Goal: Use online tool/utility: Use online tool/utility

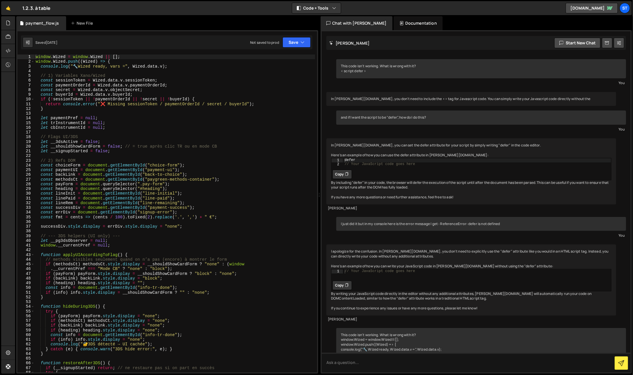
scroll to position [3613, 0]
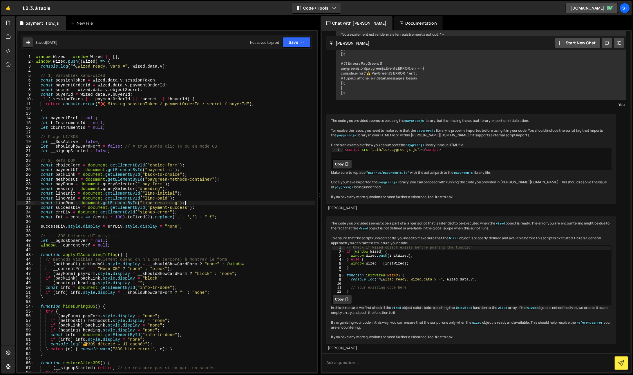
click at [185, 201] on div "window . Wized = window . Wized || [ ] ; window . Wized . push (( Wized ) => { …" at bounding box center [175, 219] width 281 height 328
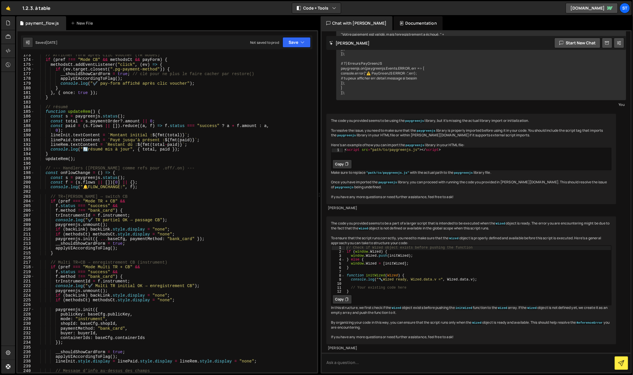
scroll to position [1479, 0]
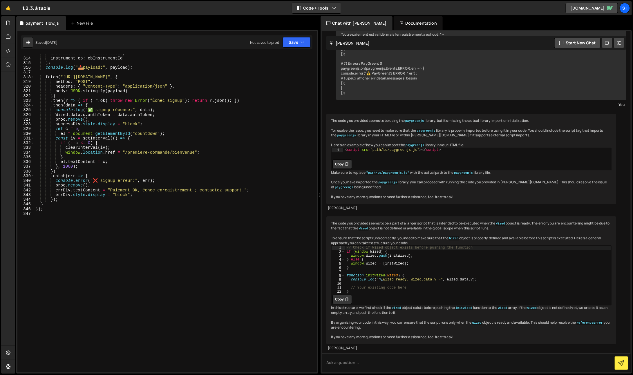
type textarea "});"
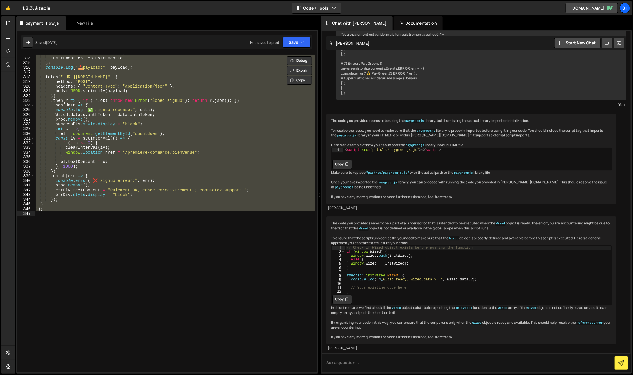
paste textarea
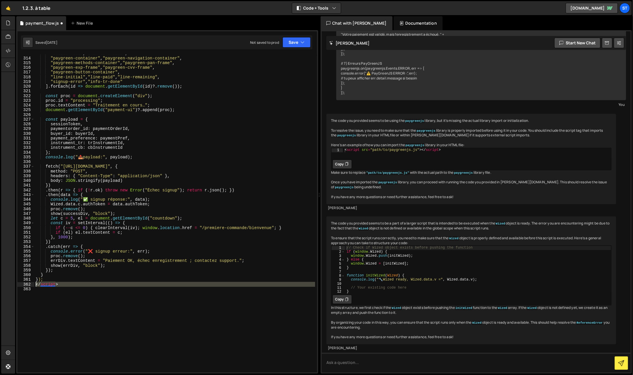
drag, startPoint x: 45, startPoint y: 288, endPoint x: 26, endPoint y: 285, distance: 18.8
click at [26, 285] on div "313 314 315 316 317 318 319 320 321 322 323 324 325 326 327 328 329 330 331 332…" at bounding box center [167, 214] width 300 height 318
type textarea "</script>"
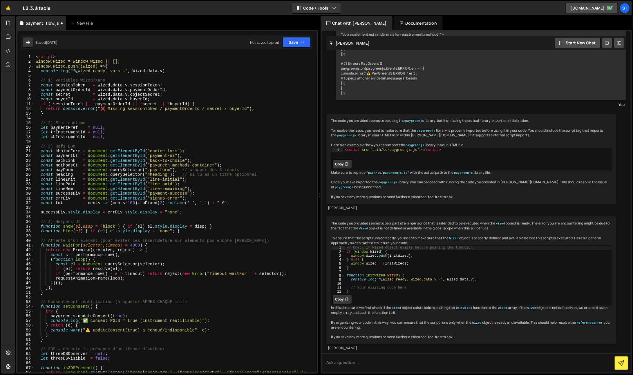
scroll to position [0, 0]
click at [44, 56] on div "< script > window.Wized = window.Wized || []; window.Wized.push((Wized) => { co…" at bounding box center [175, 219] width 281 height 328
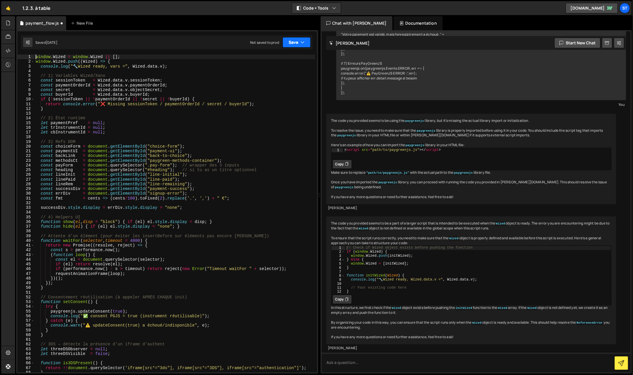
click at [296, 43] on button "Save" at bounding box center [297, 42] width 28 height 10
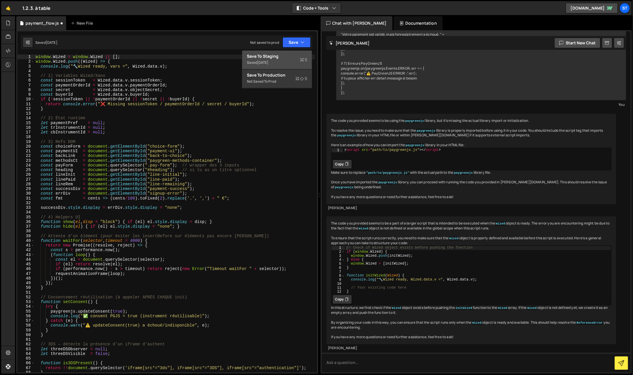
click at [289, 59] on button "Save to Staging S Saved [DATE]" at bounding box center [277, 60] width 70 height 19
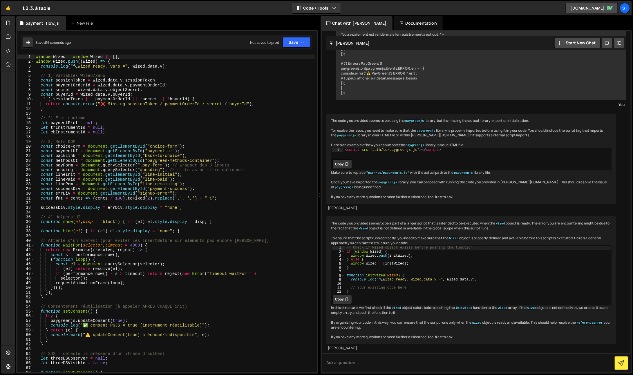
click at [303, 48] on div "Saved 16 seconds ago Not saved to prod Upgrade to Edit Save Save to Staging S S…" at bounding box center [167, 42] width 292 height 14
click at [302, 45] on icon "button" at bounding box center [303, 42] width 4 height 6
click at [293, 56] on div "Save to Staging S" at bounding box center [277, 57] width 60 height 6
type textarea "successDiv.style.display = errDiv.style.display = "none";"
click at [112, 206] on div "window . Wized = window . Wized || [ ] ; window . Wized . push (( Wized ) => { …" at bounding box center [175, 219] width 281 height 328
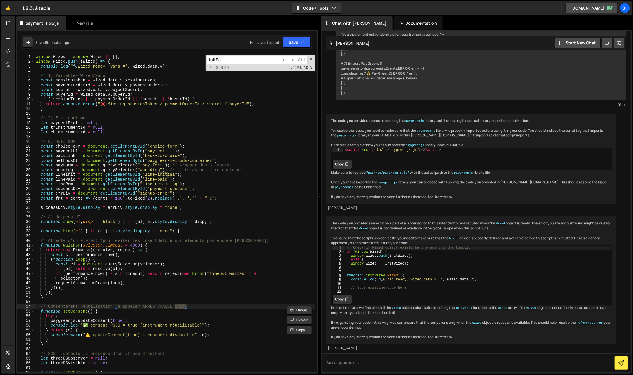
scroll to position [463, 0]
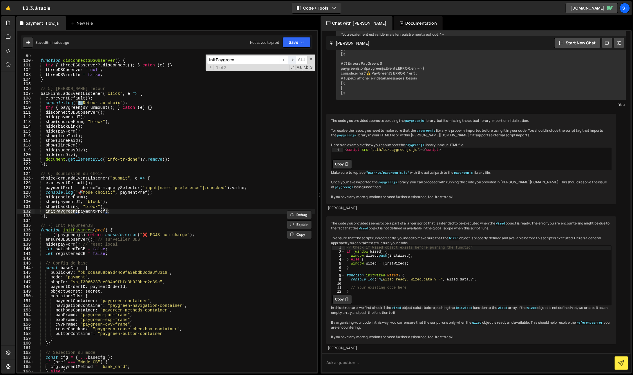
type input "initPaygreen"
click at [293, 61] on span "​" at bounding box center [292, 60] width 8 height 8
click at [41, 230] on div "function disconnect3DSObserver ( ) { try { threeDSObserver ?. disconnect ( ) ; …" at bounding box center [175, 217] width 281 height 328
click at [113, 230] on div "function disconnect3DSObserver ( ) { try { threeDSObserver ?. disconnect ( ) ; …" at bounding box center [175, 217] width 281 height 328
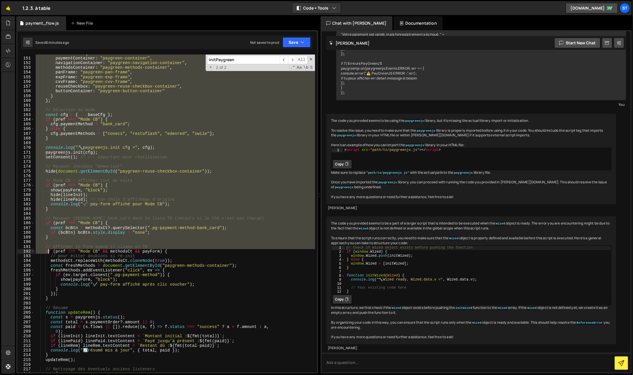
scroll to position [706, 0]
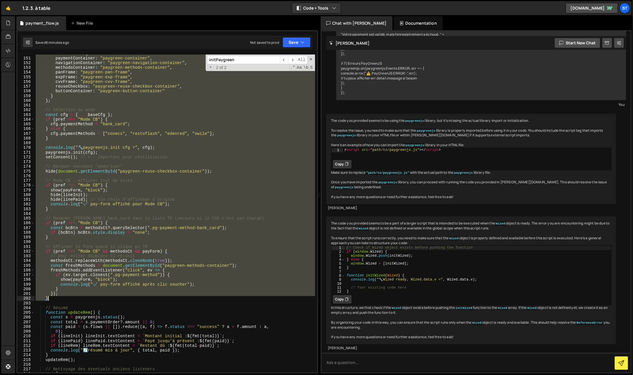
drag, startPoint x: 41, startPoint y: 203, endPoint x: 65, endPoint y: 299, distance: 99.9
click at [65, 299] on div "containerIds : { paymentContainer : "paygreen-container" , navigationContainer …" at bounding box center [175, 215] width 281 height 328
type textarea "}); }"
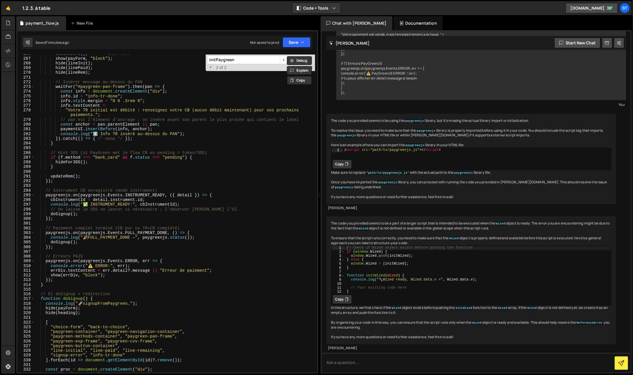
scroll to position [1253, 0]
click at [138, 172] on div "setConsent ( ) ; // <-- important show ( payForm , "block" ) ; hide ( lineInit …" at bounding box center [175, 215] width 281 height 328
click at [309, 58] on span at bounding box center [311, 59] width 4 height 4
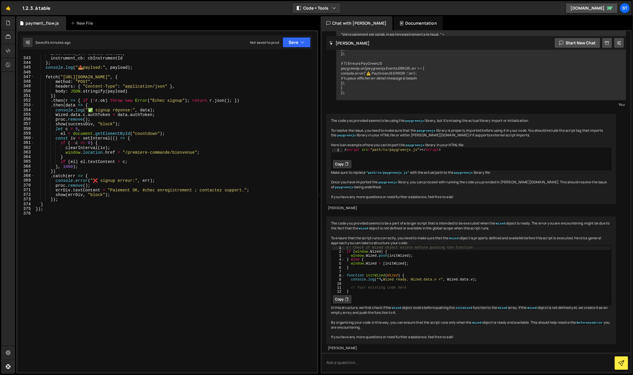
click at [113, 203] on div "instrument_tr : trInstrumentId , instrument_cb : cbInstrumentId } ; console . l…" at bounding box center [175, 215] width 281 height 328
type textarea "});"
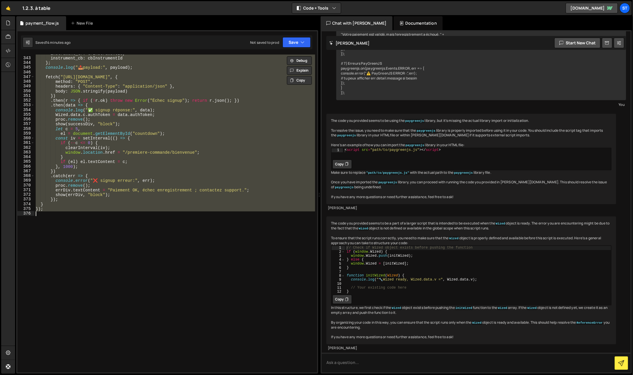
paste textarea
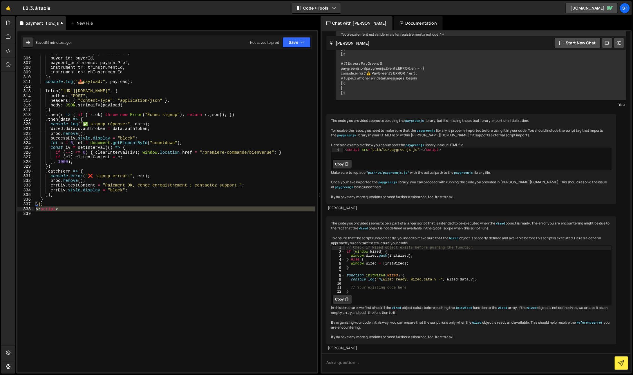
drag, startPoint x: 55, startPoint y: 217, endPoint x: 21, endPoint y: 207, distance: 35.8
click at [21, 207] on div "305 306 307 308 309 310 311 312 313 314 315 316 317 318 319 320 321 322 323 324…" at bounding box center [167, 214] width 300 height 318
type textarea "</script>"
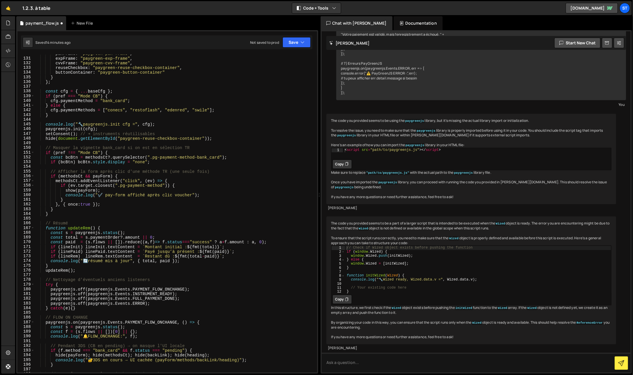
scroll to position [0, 0]
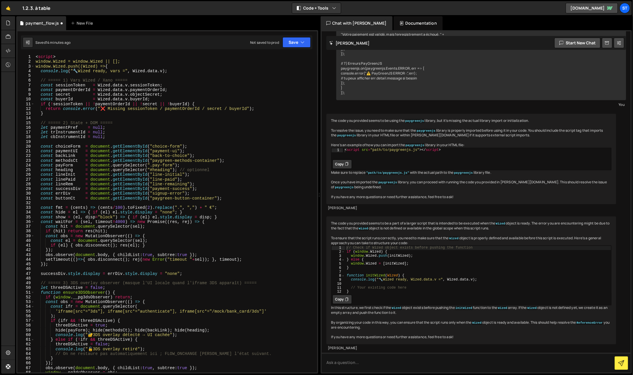
click at [48, 56] on div "< script > window.Wized = window.Wized || []; window.Wized.push((Wized) => { co…" at bounding box center [175, 219] width 281 height 328
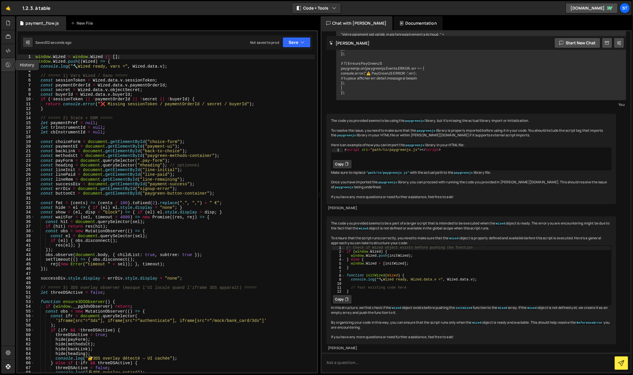
click at [10, 61] on div at bounding box center [8, 65] width 14 height 14
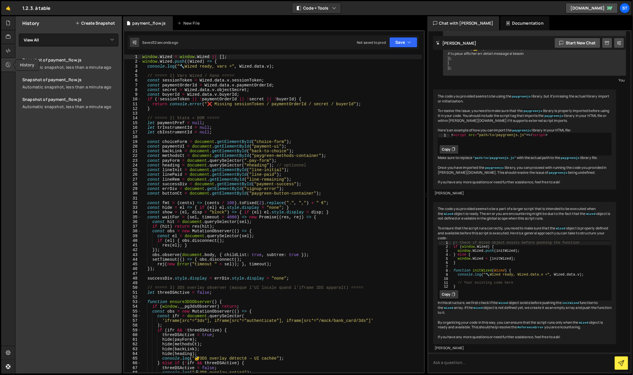
scroll to position [3638, 0]
click at [247, 148] on div "window . Wized = window . Wized || [ ] ; window . Wized . push (( Wized ) => { …" at bounding box center [281, 219] width 281 height 328
type textarea "});"
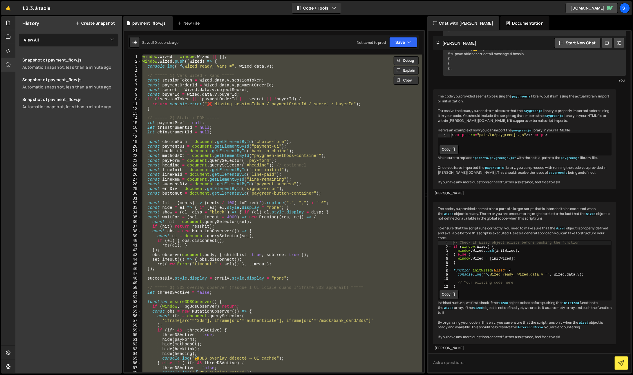
paste textarea
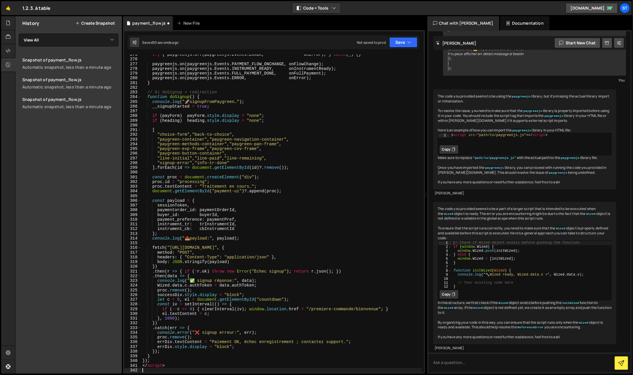
scroll to position [1303, 0]
drag, startPoint x: 138, startPoint y: 366, endPoint x: 134, endPoint y: 364, distance: 3.9
click at [134, 364] on div "275 276 277 278 279 280 281 282 283 284 285 286 287 288 289 290 291 292 293 294…" at bounding box center [274, 214] width 300 height 318
type textarea "</script>"
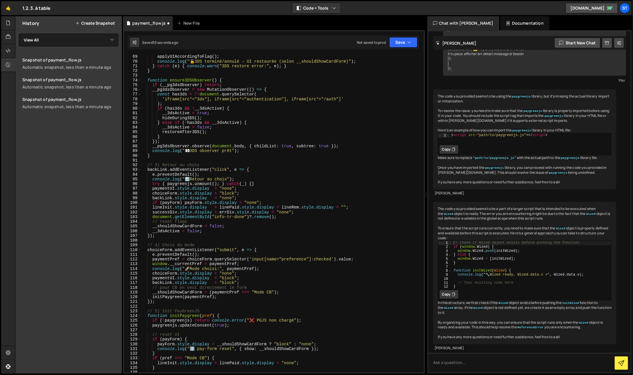
scroll to position [0, 0]
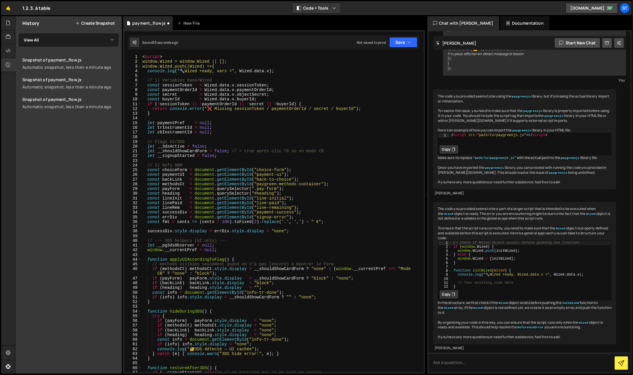
click at [155, 57] on div "< script > window.Wized = window.Wized || []; window.Wized.push((Wized) => { co…" at bounding box center [281, 219] width 281 height 328
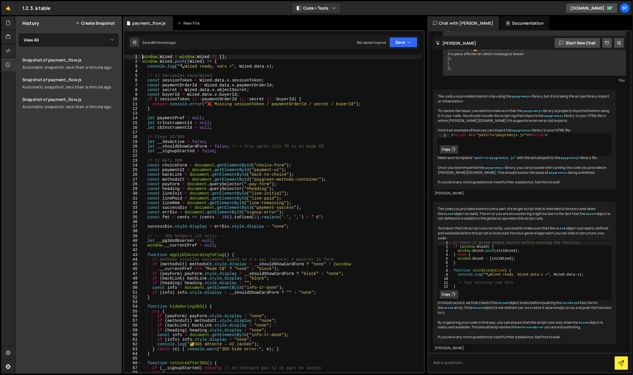
click at [210, 181] on div "window . Wized = window . Wized || [ ] ; window . Wized . push (( Wized ) => { …" at bounding box center [281, 219] width 281 height 328
type textarea "const methodsCt = document.getElementById("paygreen-methods-container");"
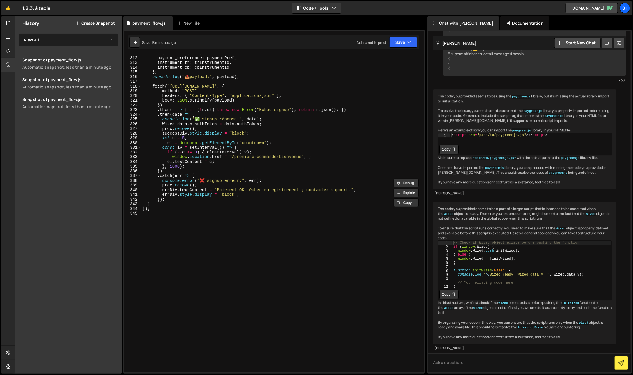
click at [178, 216] on div "buyer_id : buyerId , payment_preference : paymentPref , instrument_tr : trInstr…" at bounding box center [281, 215] width 281 height 328
type textarea "});"
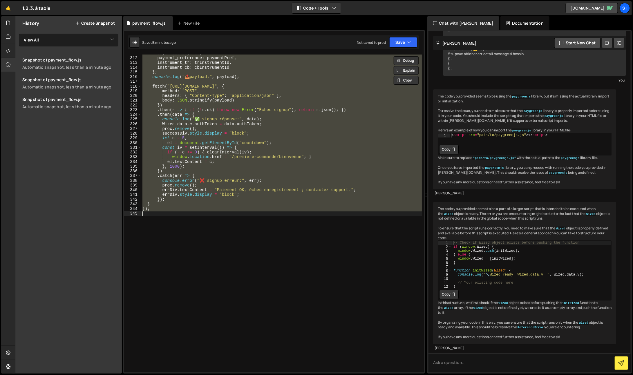
paste textarea
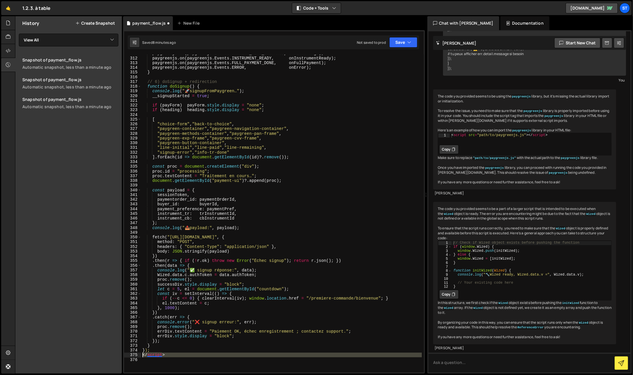
drag, startPoint x: 156, startPoint y: 359, endPoint x: 125, endPoint y: 356, distance: 30.9
click at [125, 356] on div "311 312 313 314 315 316 317 318 319 320 321 322 323 324 325 326 327 328 329 330…" at bounding box center [274, 214] width 300 height 318
type textarea "</script>"
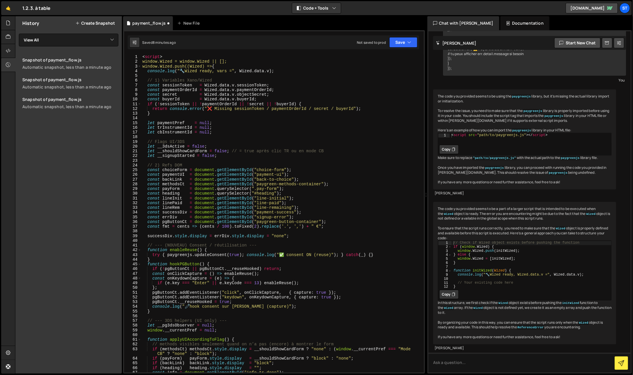
scroll to position [0, 0]
click at [155, 56] on div "< script > window.Wized = window.Wized || []; window.Wized.push((Wized) => { co…" at bounding box center [281, 219] width 281 height 328
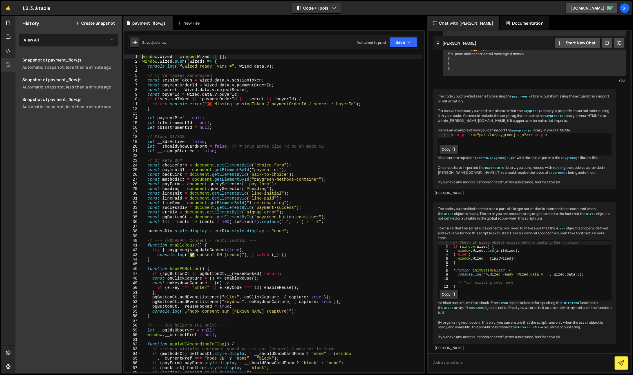
click at [273, 161] on div "window . Wized = window . Wized || [ ] ; window . Wized . push (( Wized ) => { …" at bounding box center [281, 219] width 281 height 328
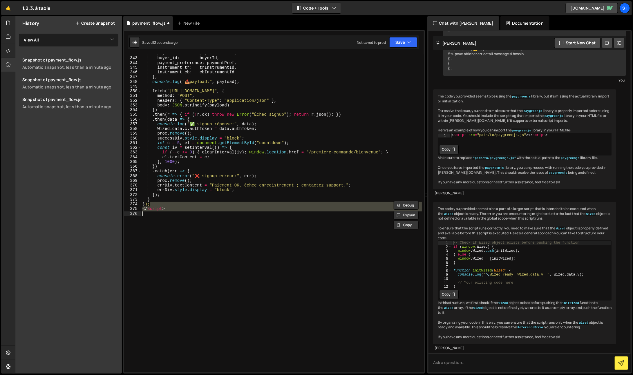
scroll to position [1469, 0]
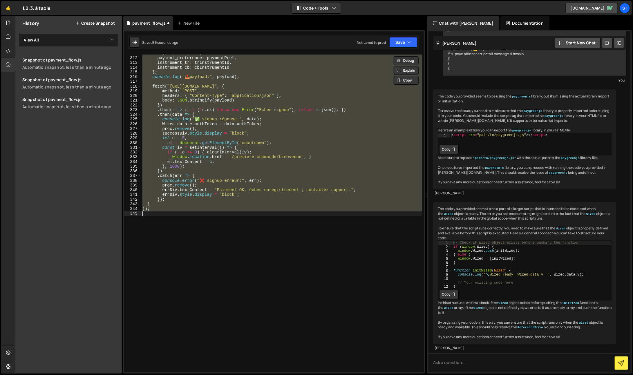
click at [215, 143] on div "buyer_id : buyerId , payment_preference : paymentPref , instrument_tr : trInstr…" at bounding box center [281, 215] width 281 height 328
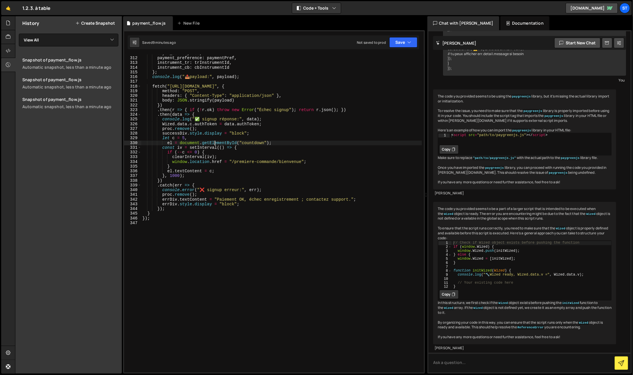
click at [196, 140] on div "buyer_id : buyerId , payment_preference : paymentPref , instrument_tr : trInstr…" at bounding box center [281, 215] width 281 height 328
type textarea "});"
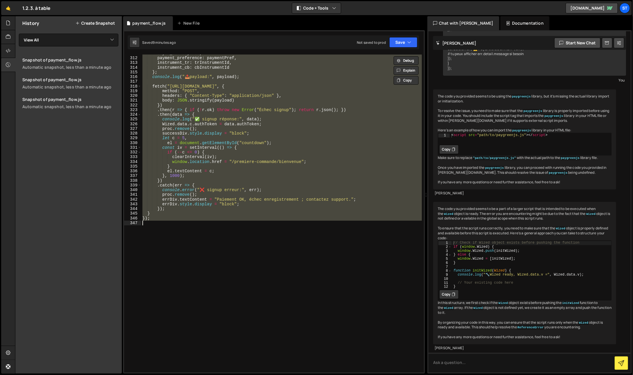
paste textarea
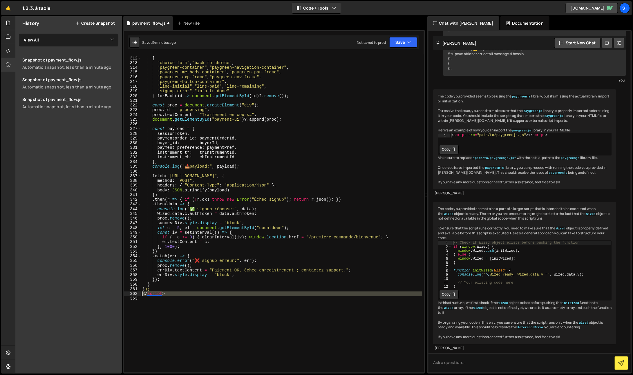
drag, startPoint x: 156, startPoint y: 299, endPoint x: 134, endPoint y: 294, distance: 22.7
click at [134, 294] on div "311 312 313 314 315 316 317 318 319 320 321 322 323 324 325 326 327 328 329 330…" at bounding box center [274, 214] width 300 height 318
type textarea "</script>"
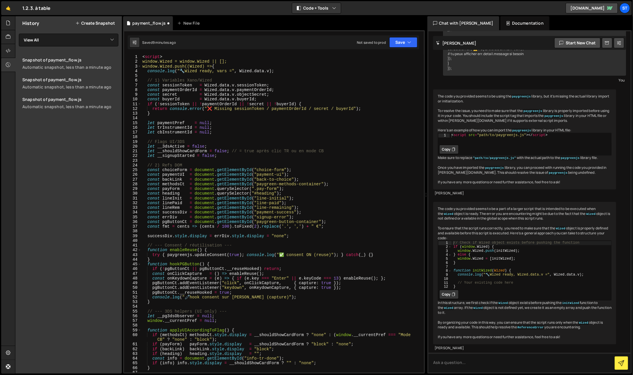
scroll to position [0, 0]
click at [150, 55] on div "< script > window.Wized = window.Wized || []; window.Wized.push((Wized) => { co…" at bounding box center [281, 219] width 281 height 328
type textarea "window.Wized = window.Wized || [];"
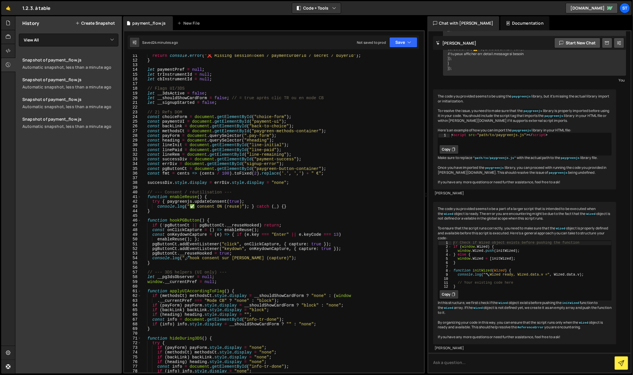
scroll to position [40, 0]
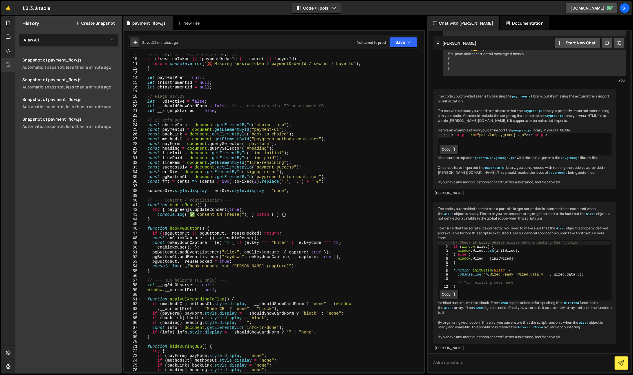
click at [158, 116] on div "const buyerId = Wized . data . v . buyerId ; if ( ! sessionToken || ! paymentOr…" at bounding box center [281, 216] width 281 height 328
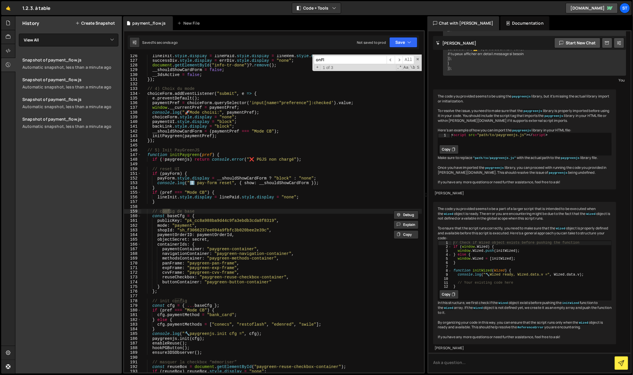
scroll to position [883, 0]
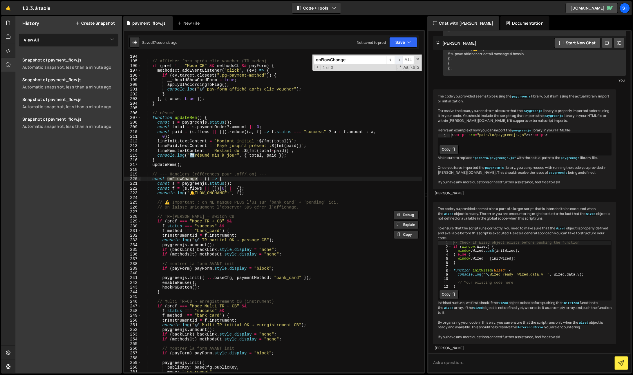
type input "onFlowChange"
click at [399, 60] on span "​" at bounding box center [399, 60] width 8 height 8
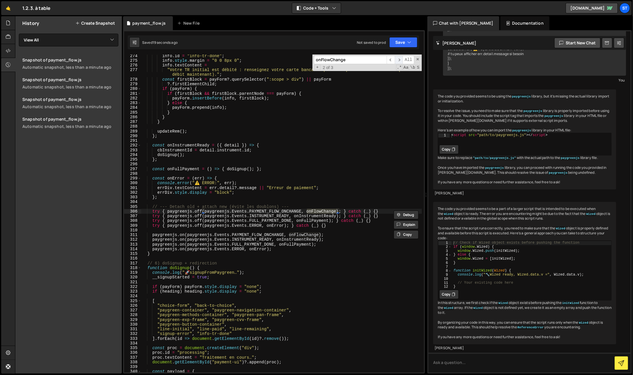
click at [399, 60] on span "​" at bounding box center [399, 60] width 8 height 8
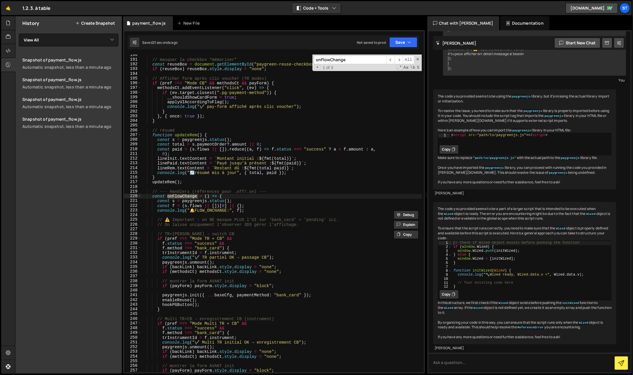
scroll to position [900, 0]
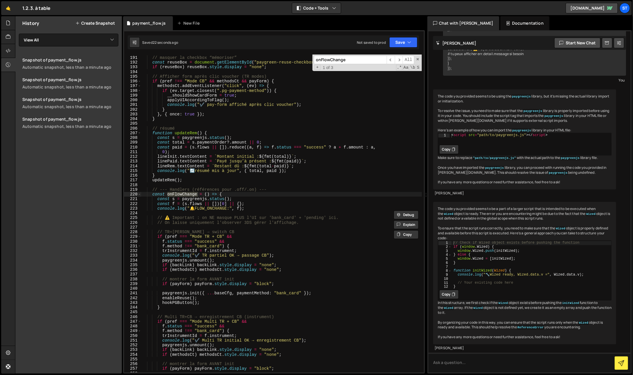
click at [220, 194] on div "// masquer la checkbox “mémoriser” const reuseBox = document . getElementById (…" at bounding box center [281, 214] width 281 height 328
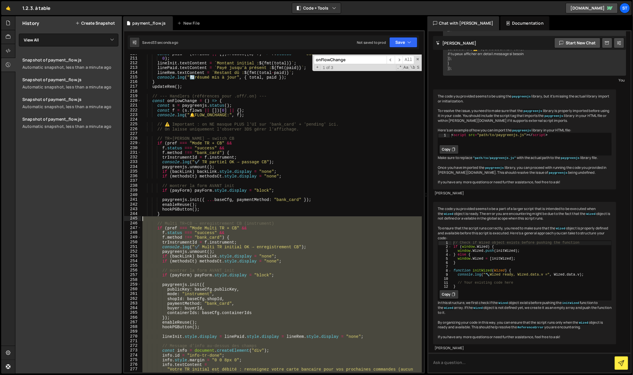
scroll to position [992, 0]
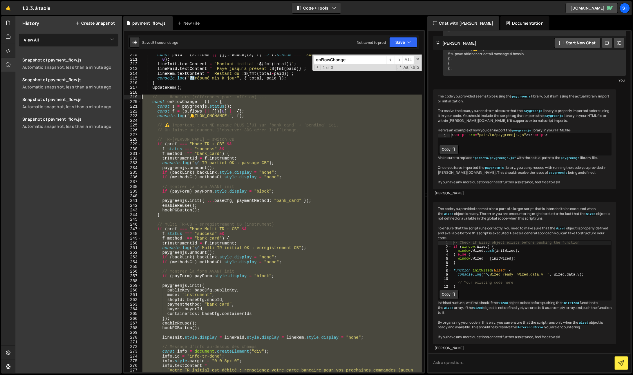
drag, startPoint x: 163, startPoint y: 324, endPoint x: 130, endPoint y: 97, distance: 228.9
click at [130, 97] on div "const onFlowChange = () => { 210 211 212 213 214 215 216 217 218 219 220 221 22…" at bounding box center [274, 214] width 300 height 318
type textarea "// --- Handlers (références pour .off/.on) --- const onFlowChange = () => {"
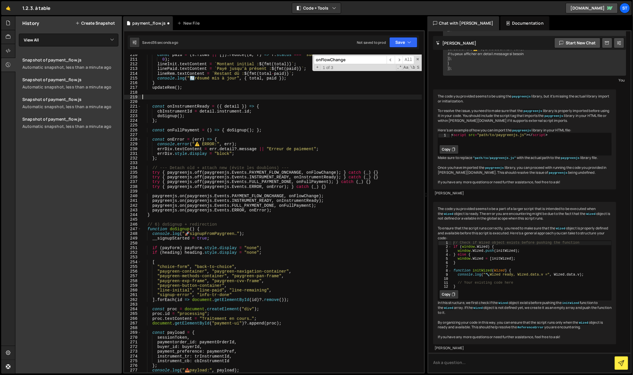
paste textarea "}"
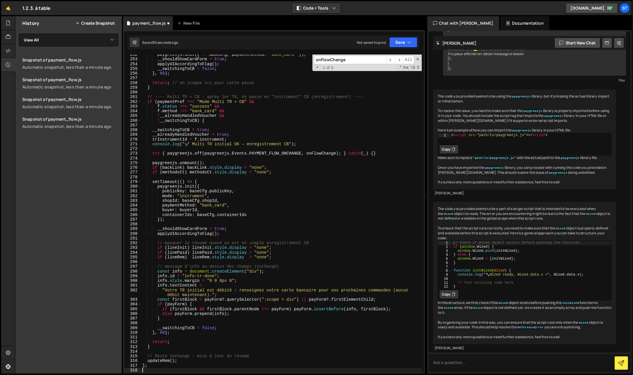
scroll to position [1190, 0]
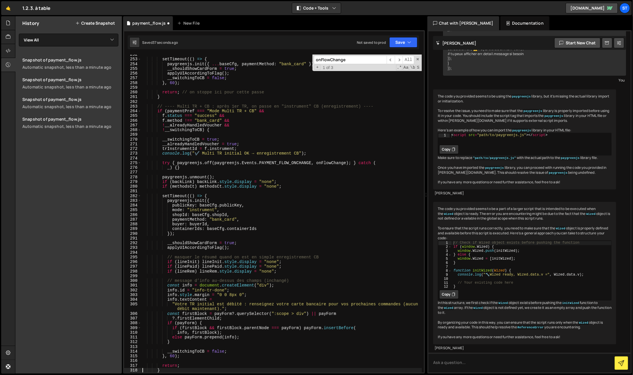
type textarea "}"
drag, startPoint x: 416, startPoint y: 57, endPoint x: 416, endPoint y: 54, distance: 3.8
click at [416, 57] on div "onFlowChange ​ ​ All Replace All + 1 of 3 .* Aa \b S" at bounding box center [366, 63] width 109 height 17
drag, startPoint x: 405, startPoint y: 35, endPoint x: 405, endPoint y: 41, distance: 6.4
click at [405, 35] on div "} 252 253 254 255 256 257 258 259 260 261 262 263 264 265 266 267 268 269 270 2…" at bounding box center [274, 201] width 302 height 343
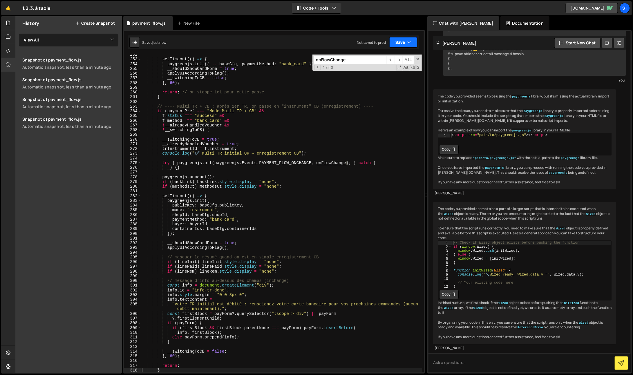
click at [405, 41] on button "Save" at bounding box center [403, 42] width 28 height 10
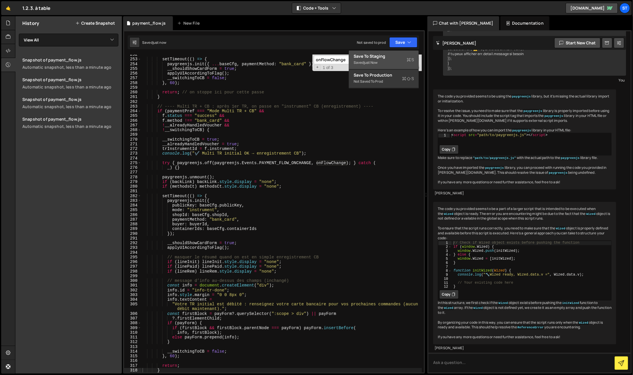
click at [391, 56] on div "Save to Staging S" at bounding box center [384, 57] width 60 height 6
click at [417, 59] on span at bounding box center [418, 59] width 4 height 4
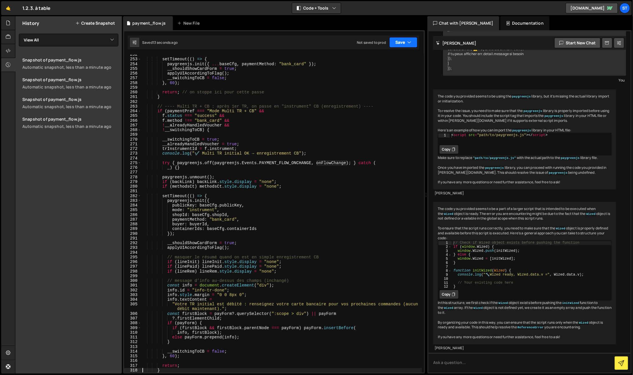
click at [409, 43] on icon "button" at bounding box center [409, 42] width 4 height 6
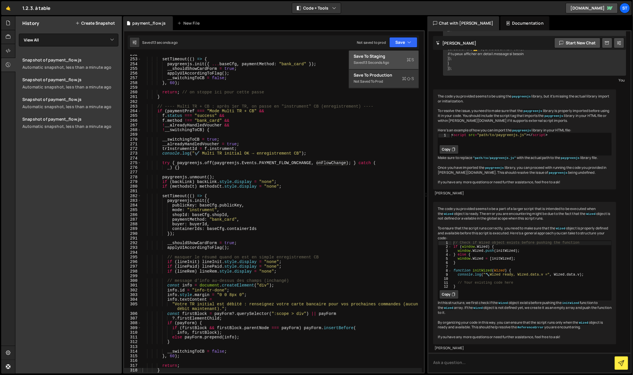
click at [401, 59] on div "Save to Staging S" at bounding box center [384, 57] width 60 height 6
